Goal: Find specific page/section: Find specific page/section

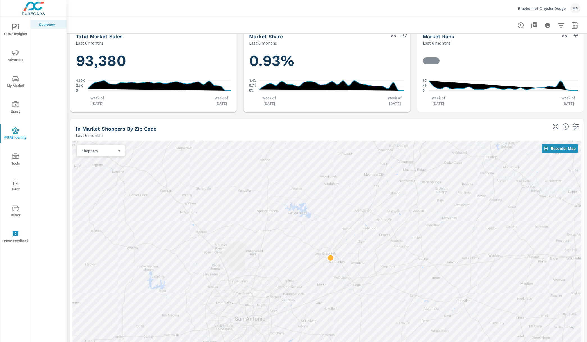
scroll to position [476, 0]
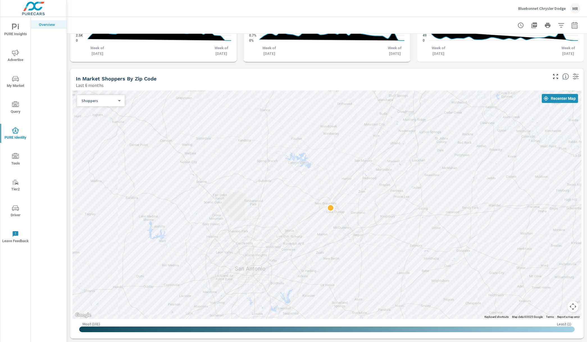
click at [108, 98] on body "PURE Insights Advertise My Market Query PURE Identity Tools Tier2 Driver Leave …" at bounding box center [293, 171] width 587 height 342
click at [257, 80] on div at bounding box center [293, 171] width 587 height 342
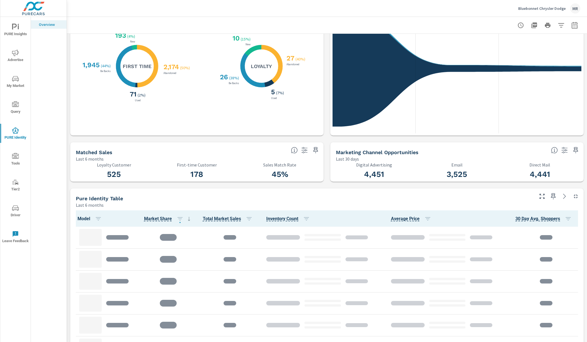
scroll to position [0, 0]
